Goal: Task Accomplishment & Management: Manage account settings

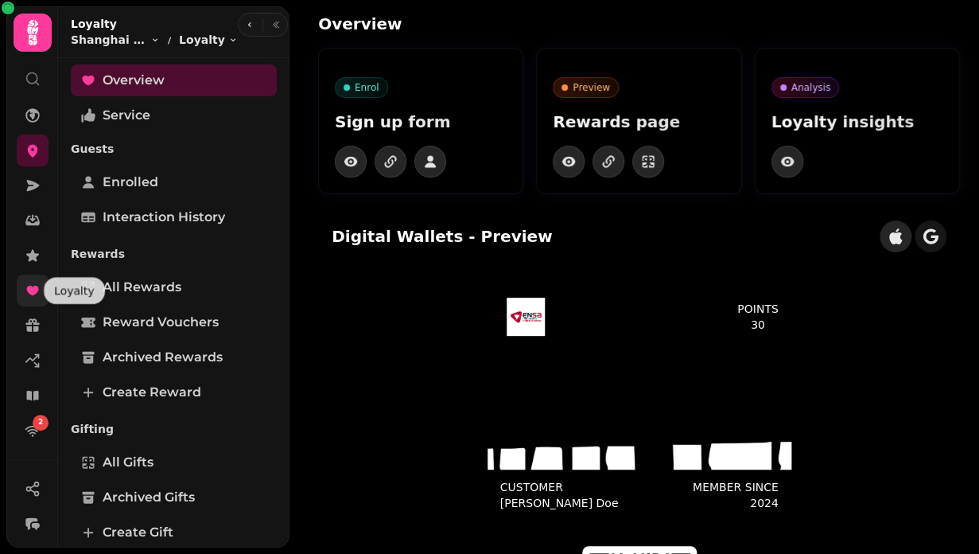
click at [34, 288] on icon at bounding box center [32, 291] width 12 height 10
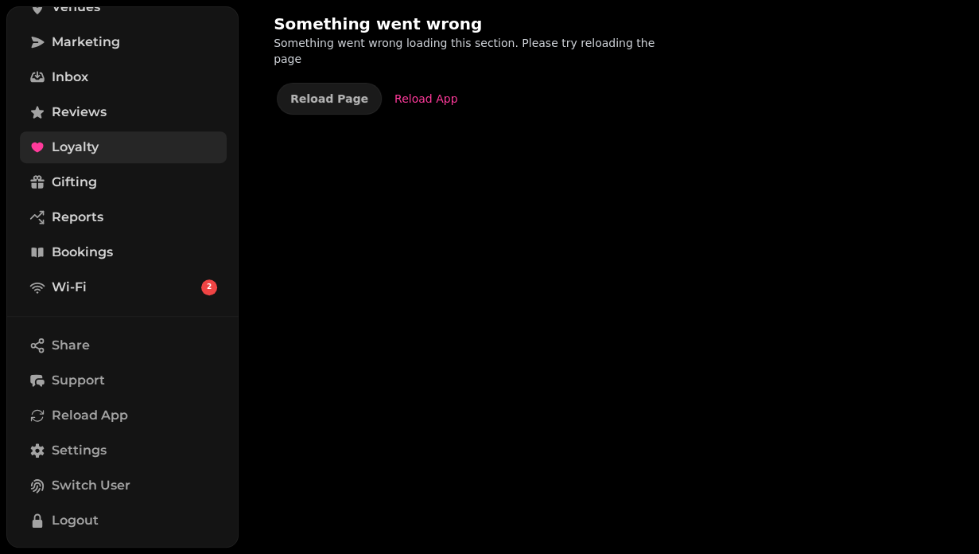
scroll to position [260, 0]
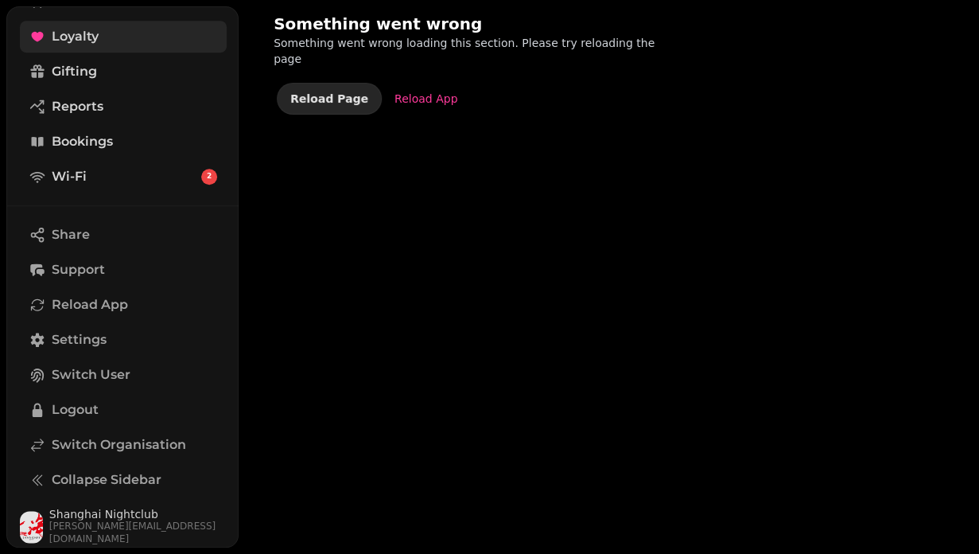
click at [314, 98] on button "Reload Page" at bounding box center [329, 99] width 105 height 32
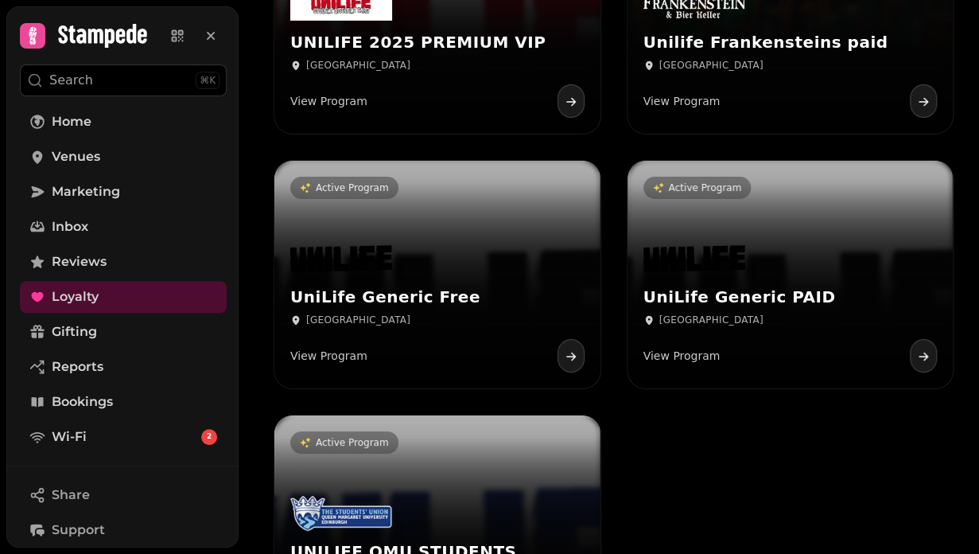
scroll to position [19441, 0]
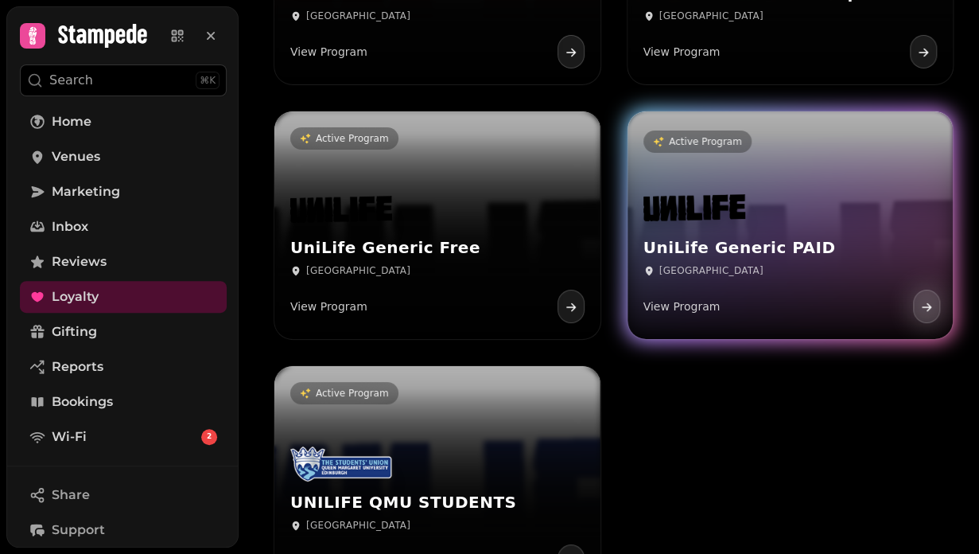
click at [689, 257] on h3 "UniLife Generic PAID" at bounding box center [791, 248] width 294 height 20
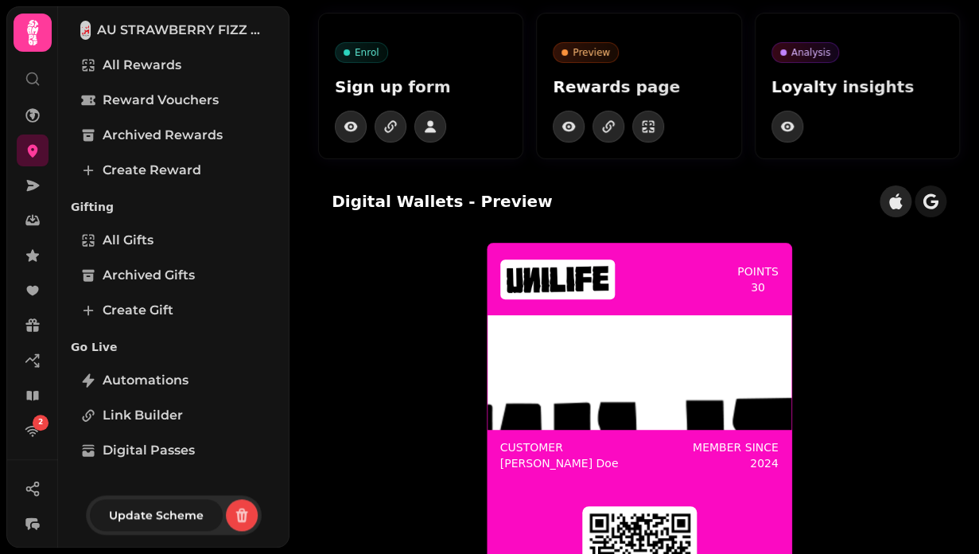
scroll to position [34, 0]
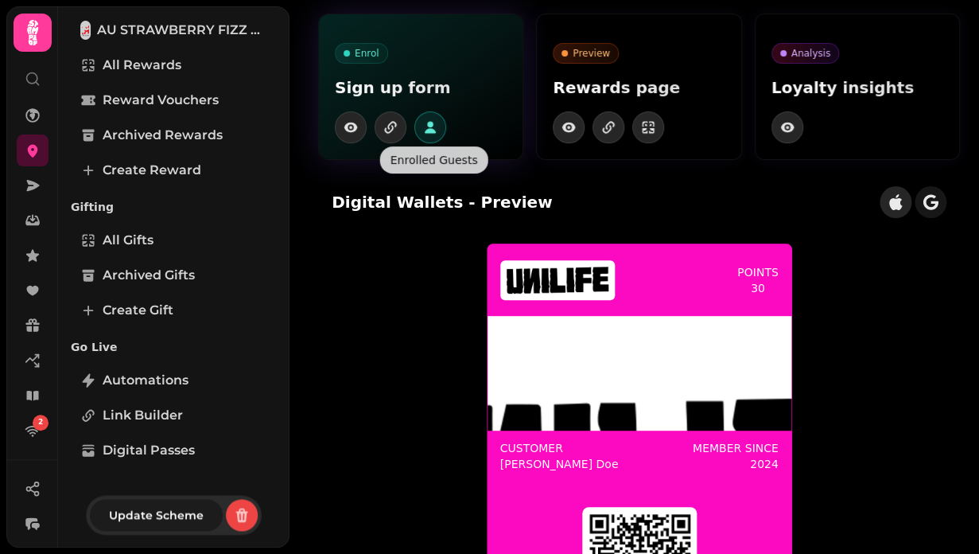
click at [437, 130] on icon "button" at bounding box center [430, 127] width 16 height 16
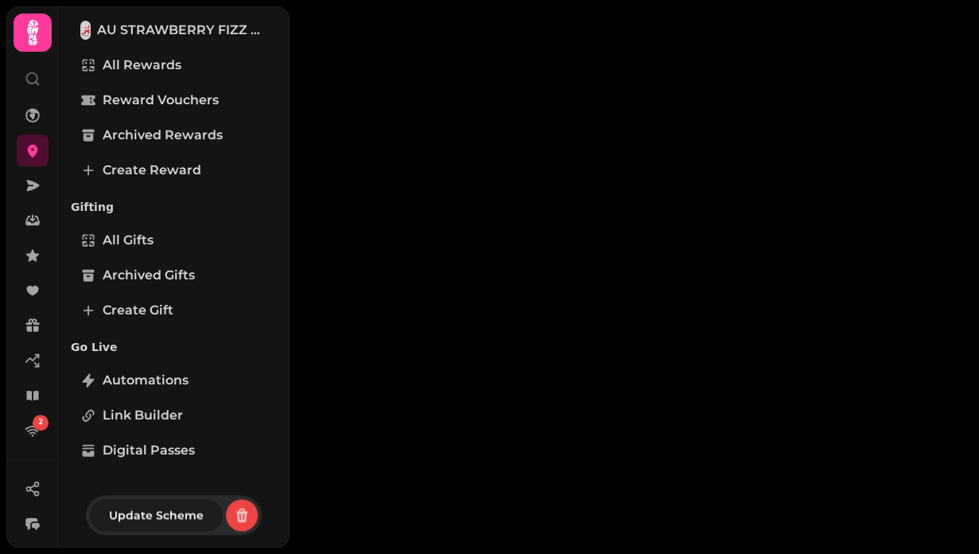
select select "**"
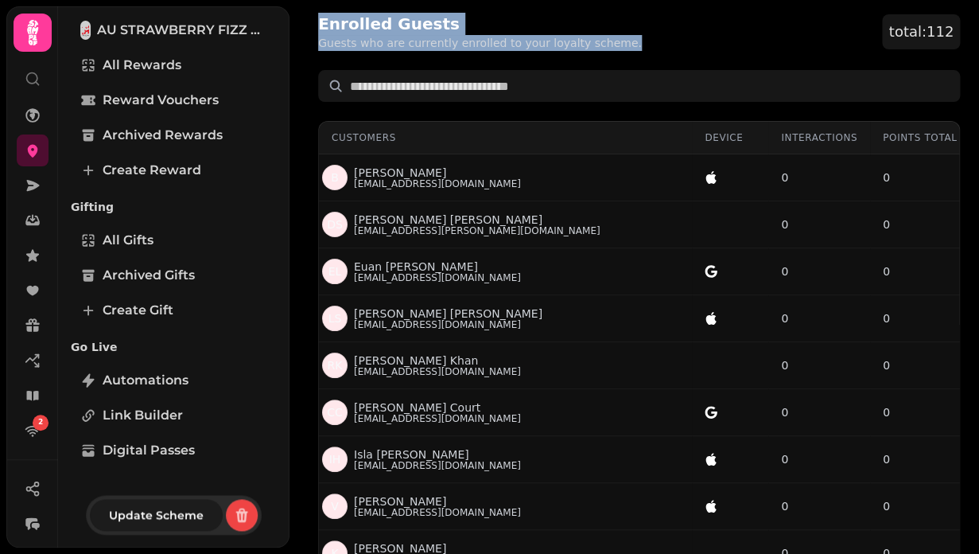
drag, startPoint x: 320, startPoint y: 26, endPoint x: 616, endPoint y: 46, distance: 296.6
click at [616, 46] on div "Enrolled Guests Guests who are currently enrolled to your loyalty scheme. total…" at bounding box center [639, 32] width 642 height 38
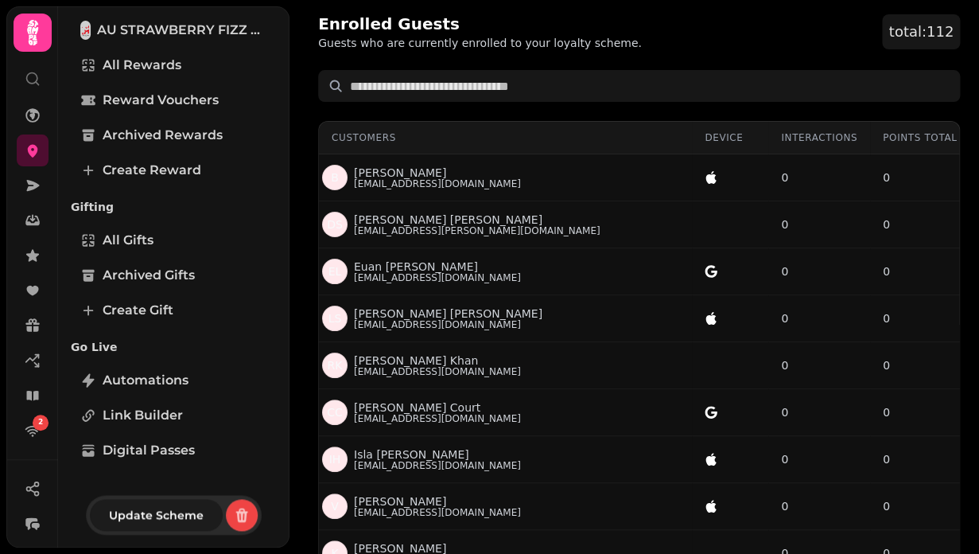
click at [616, 46] on div "Enrolled Guests Guests who are currently enrolled to your loyalty scheme. total…" at bounding box center [639, 32] width 642 height 38
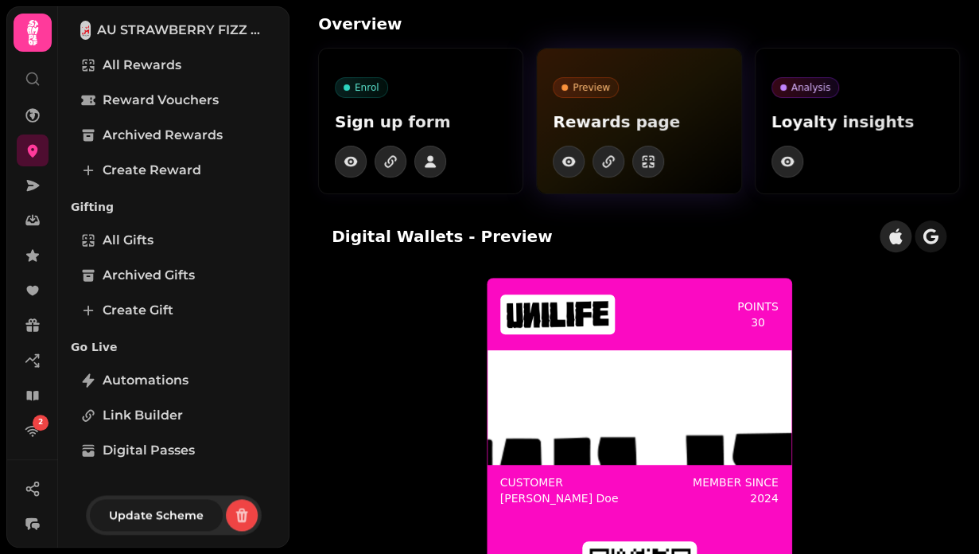
drag, startPoint x: 535, startPoint y: 42, endPoint x: 703, endPoint y: 187, distance: 221.7
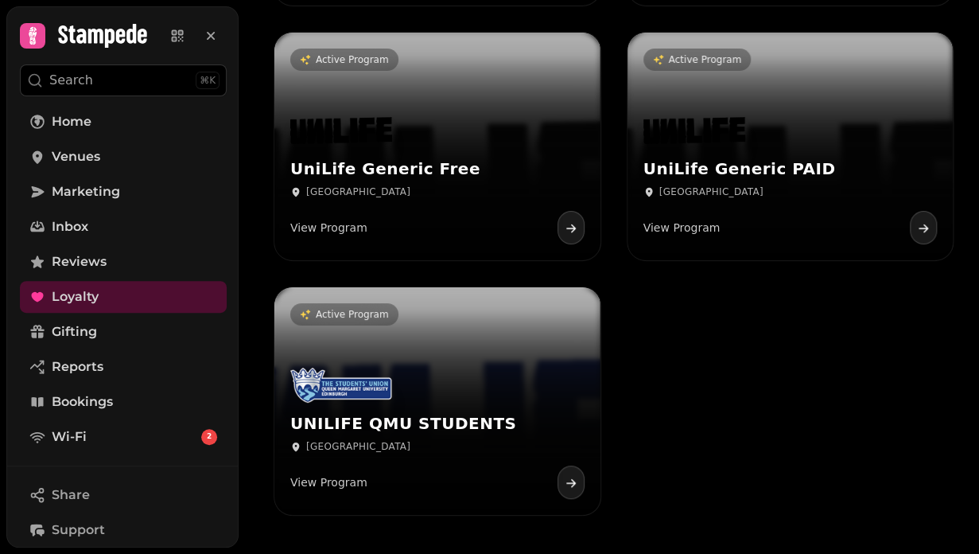
scroll to position [19370, 0]
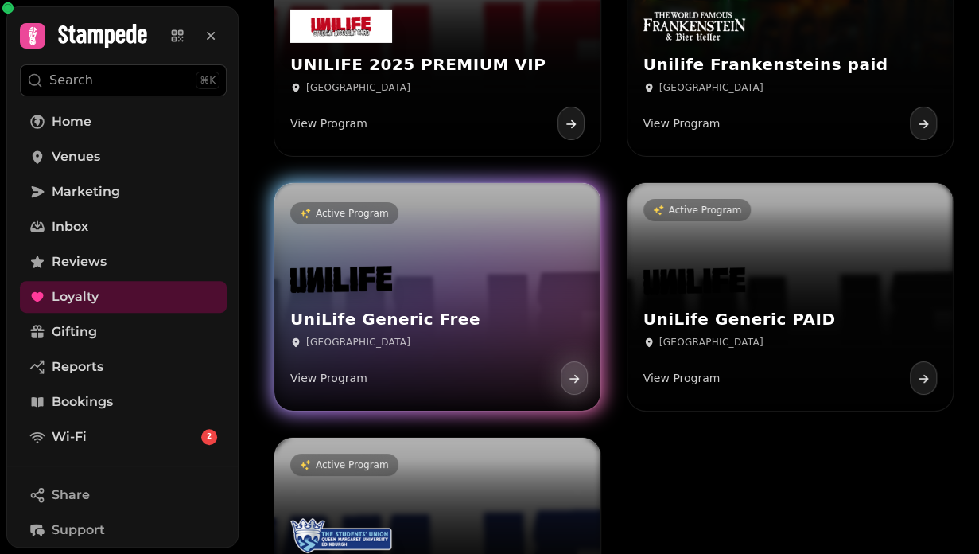
click at [415, 344] on div "[GEOGRAPHIC_DATA]" at bounding box center [437, 342] width 294 height 13
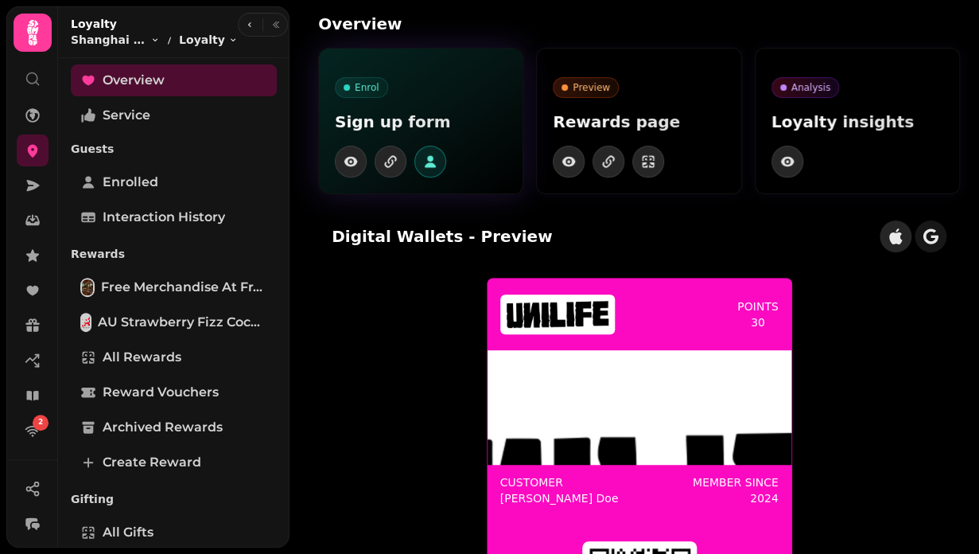
click at [427, 158] on icon "button" at bounding box center [430, 162] width 16 height 16
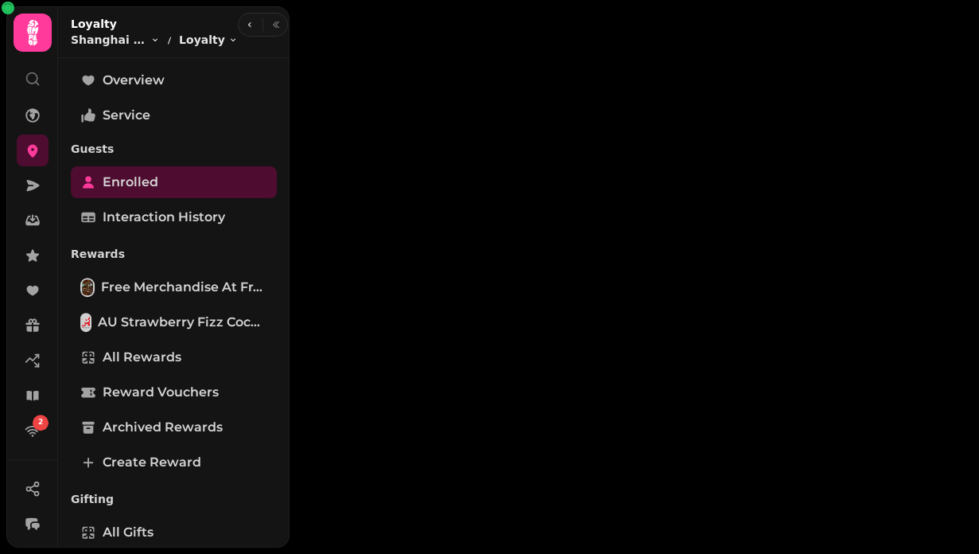
select select "**"
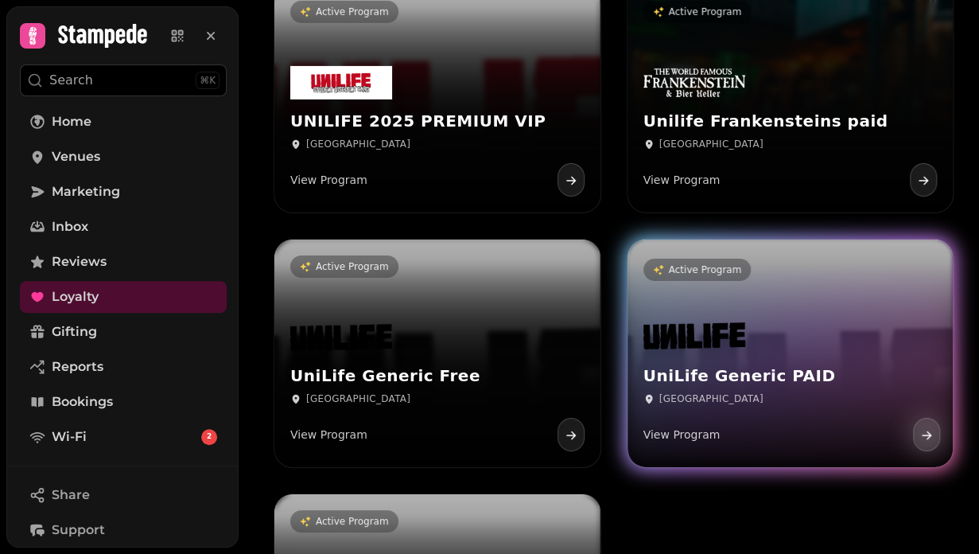
scroll to position [19274, 0]
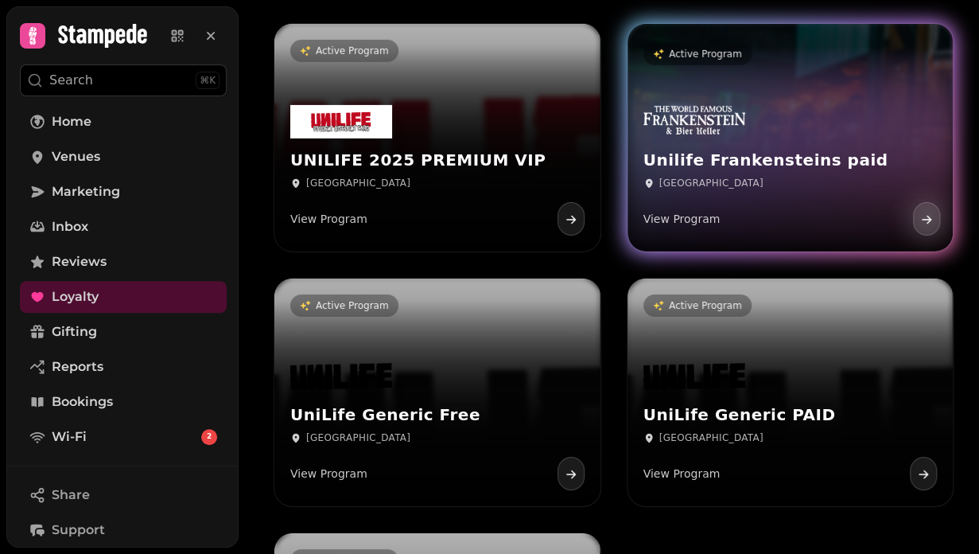
click at [735, 138] on img at bounding box center [695, 120] width 102 height 38
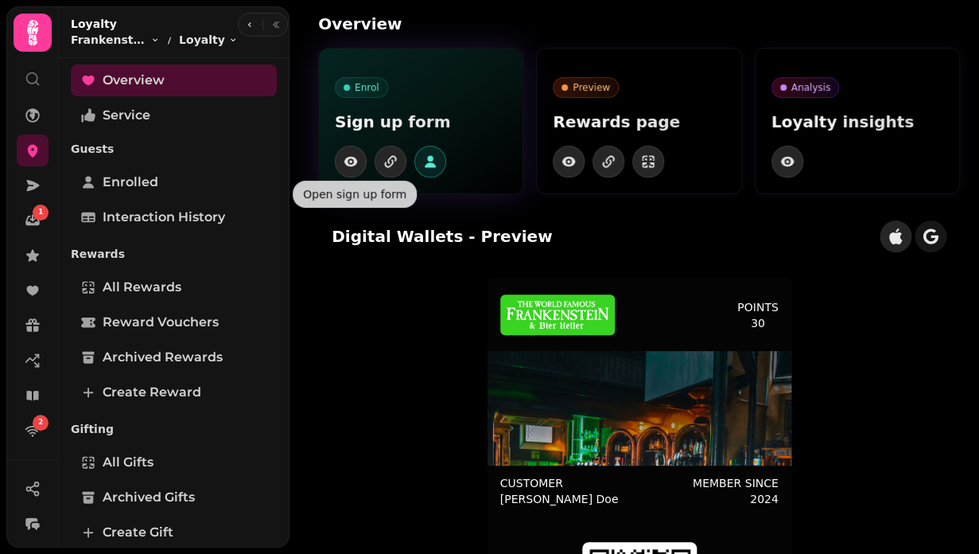
click at [428, 160] on icon "button" at bounding box center [430, 162] width 11 height 12
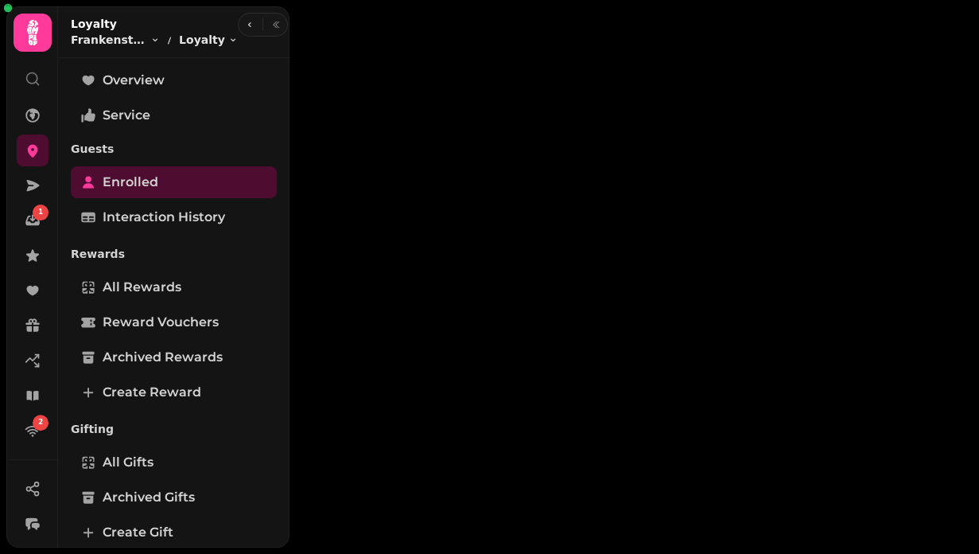
select select "**"
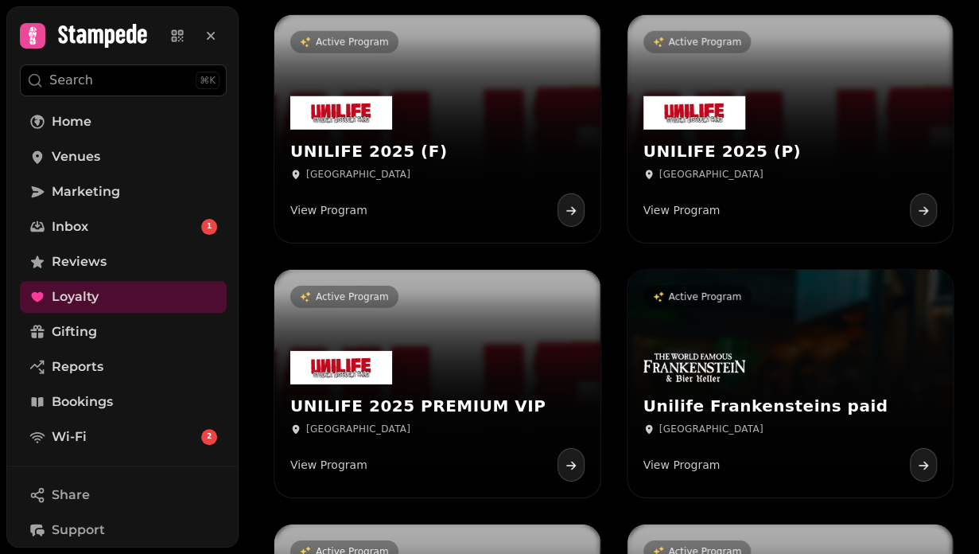
scroll to position [19027, 0]
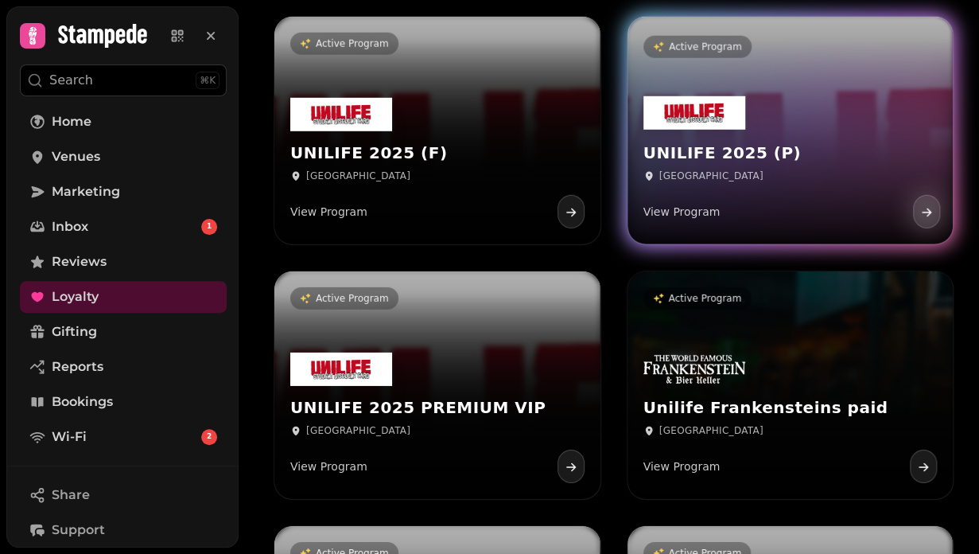
click at [663, 153] on div at bounding box center [695, 146] width 102 height 25
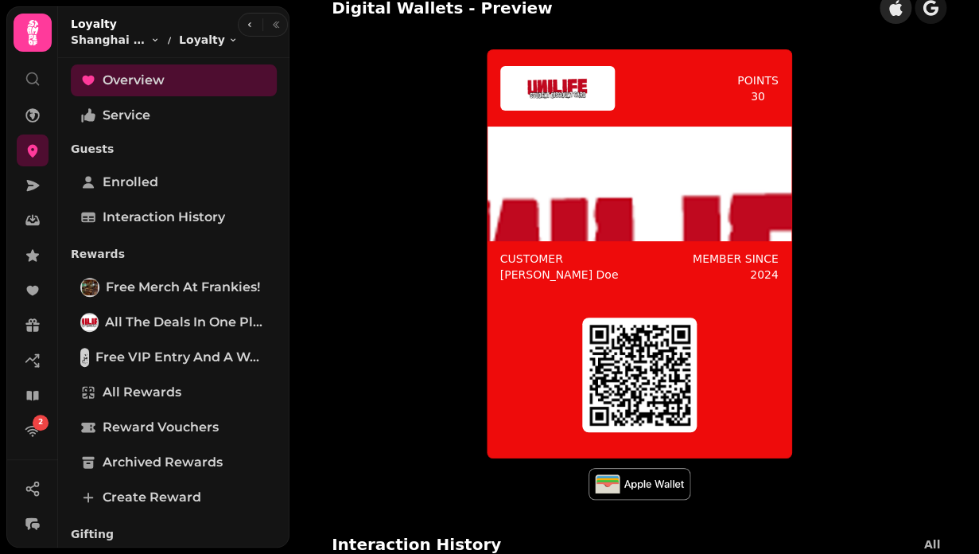
scroll to position [208, 0]
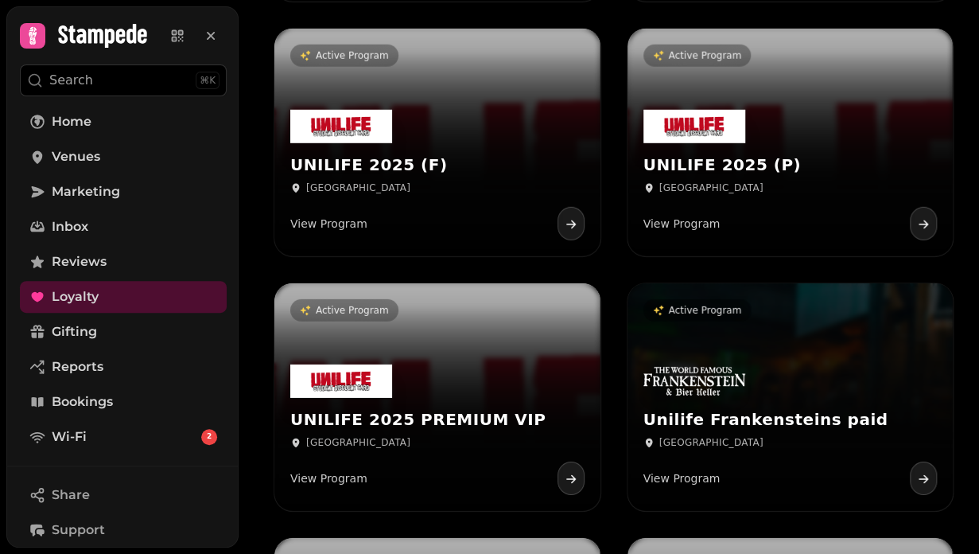
scroll to position [19064, 0]
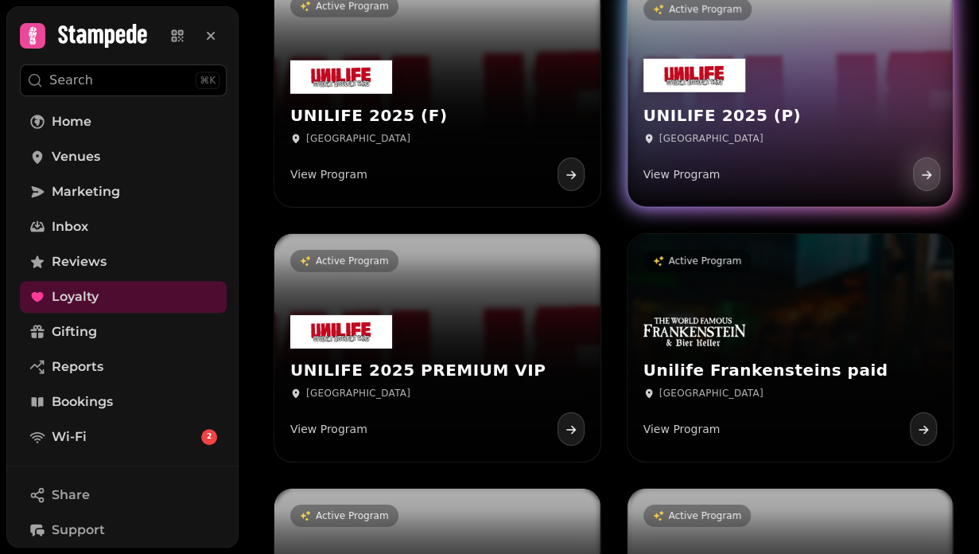
click at [692, 178] on p "View Program" at bounding box center [682, 174] width 77 height 16
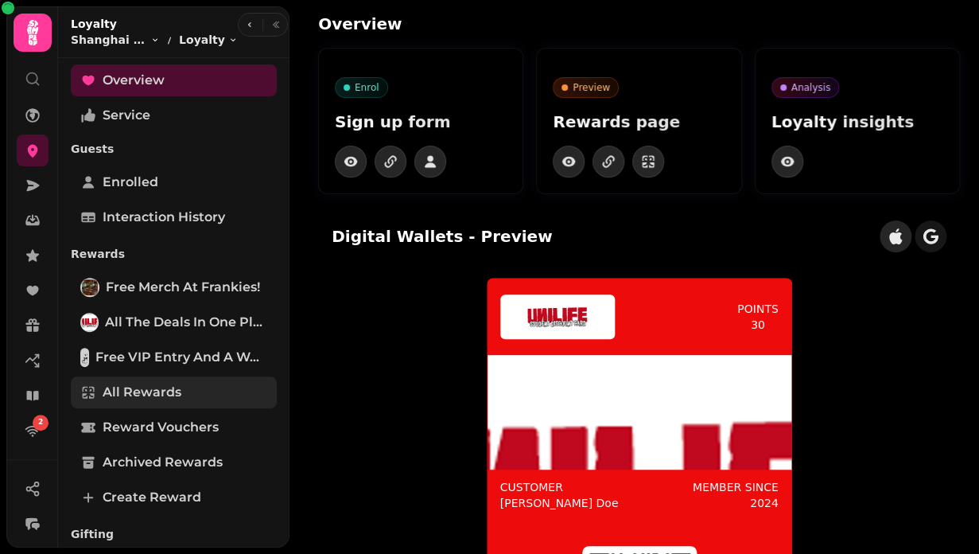
scroll to position [327, 0]
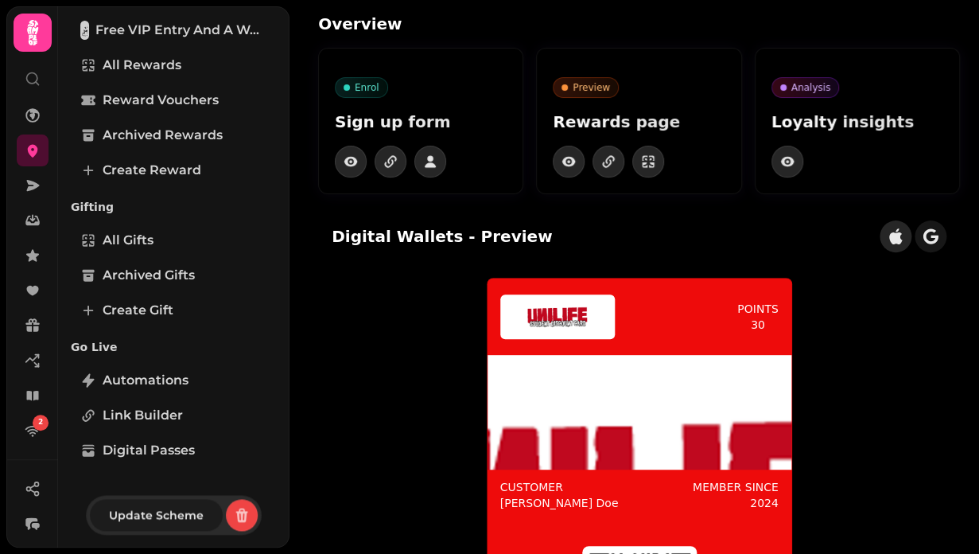
click at [169, 520] on span "Update Scheme" at bounding box center [156, 514] width 95 height 11
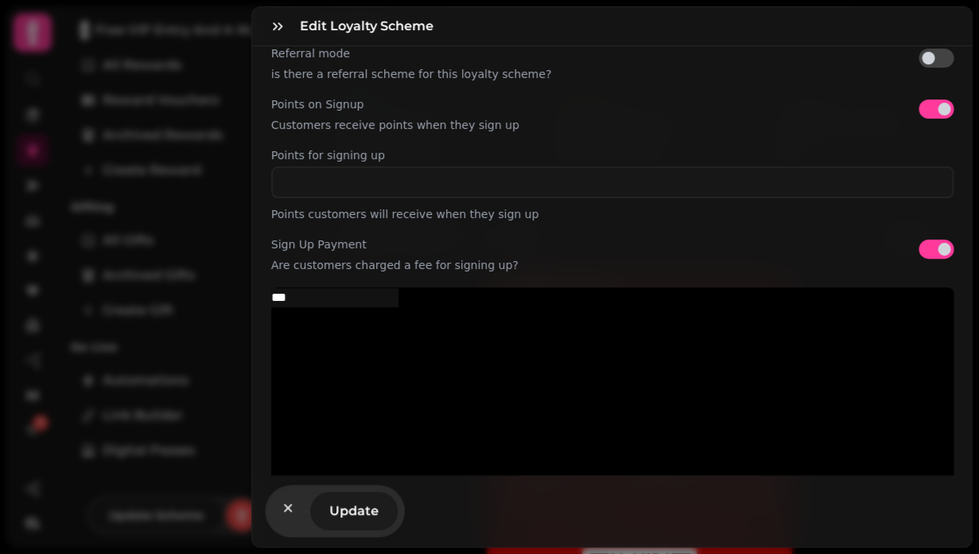
scroll to position [550, 0]
drag, startPoint x: 283, startPoint y: 270, endPoint x: 509, endPoint y: 286, distance: 226.6
click at [509, 286] on div "**********" at bounding box center [612, 260] width 721 height 429
click at [524, 263] on div "Sign Up Payment Are customers charged a fee for signing up?" at bounding box center [612, 254] width 683 height 38
click at [282, 511] on icon "button" at bounding box center [288, 508] width 16 height 16
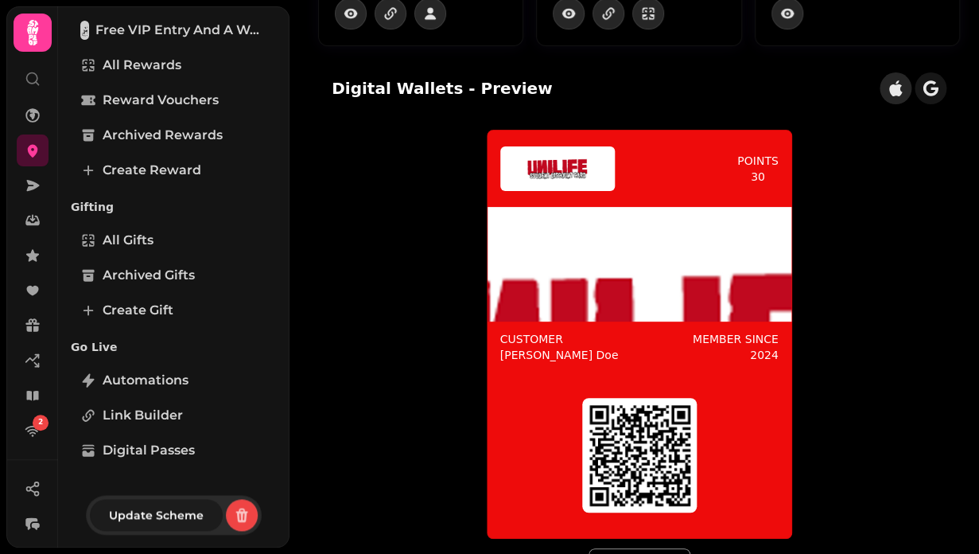
scroll to position [137, 0]
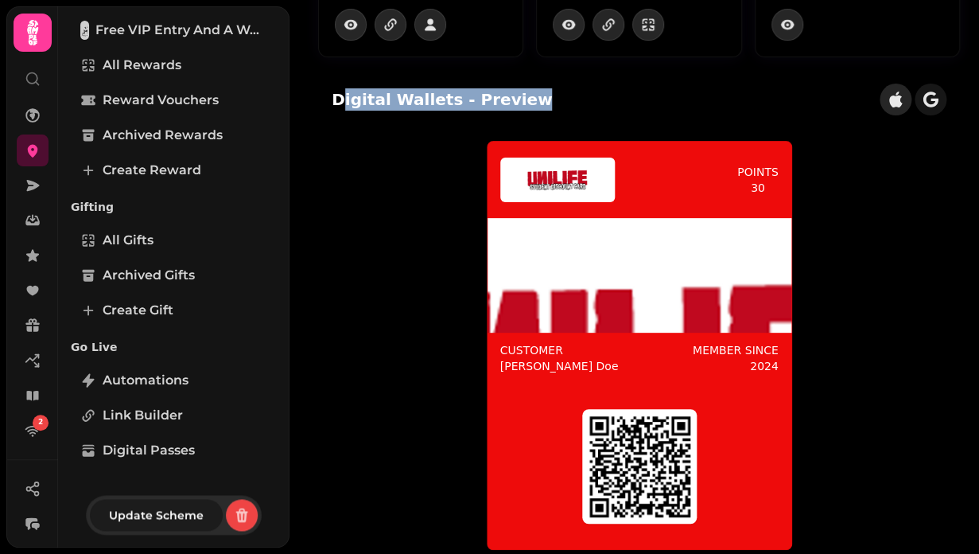
drag, startPoint x: 339, startPoint y: 103, endPoint x: 549, endPoint y: 102, distance: 210.0
click at [549, 102] on div "Digital Wallets - Preview" at bounding box center [639, 99] width 640 height 57
click at [453, 168] on div "points 30 Customer [PERSON_NAME] Member since [DATE]" at bounding box center [639, 366] width 615 height 450
